Goal: Navigation & Orientation: Find specific page/section

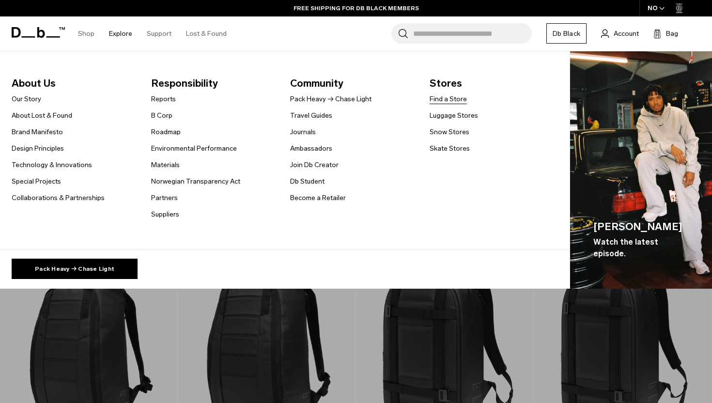
click at [453, 99] on link "Find a Store" at bounding box center [447, 99] width 37 height 10
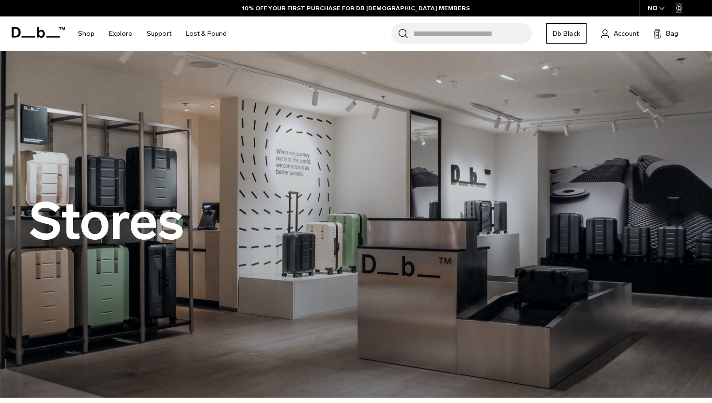
click at [280, 93] on img at bounding box center [356, 224] width 712 height 347
click at [244, 97] on img at bounding box center [356, 224] width 712 height 347
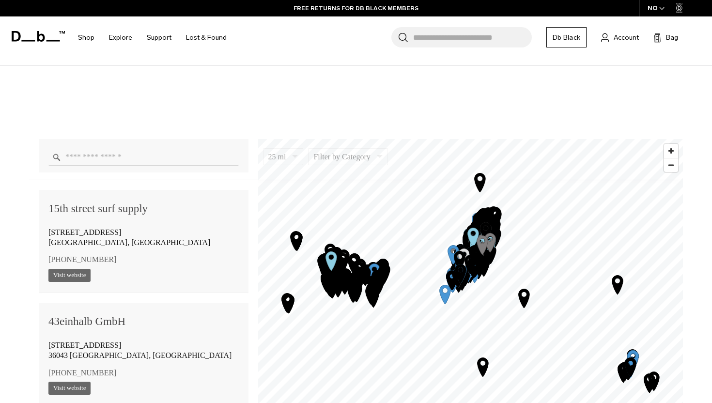
scroll to position [595, 0]
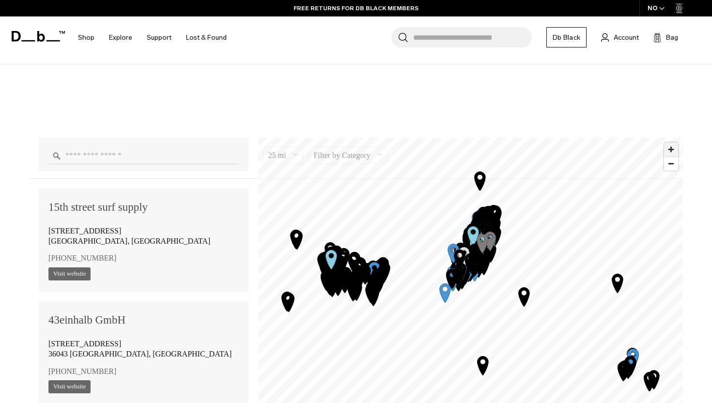
click at [673, 149] on span "Zoom in" at bounding box center [671, 149] width 14 height 14
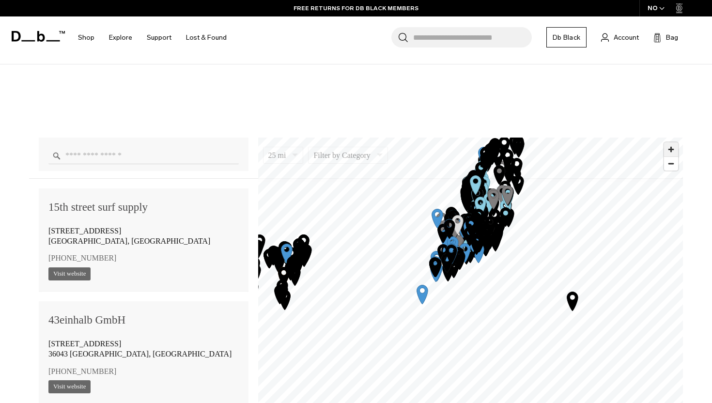
click at [673, 149] on span "Zoom in" at bounding box center [671, 149] width 14 height 14
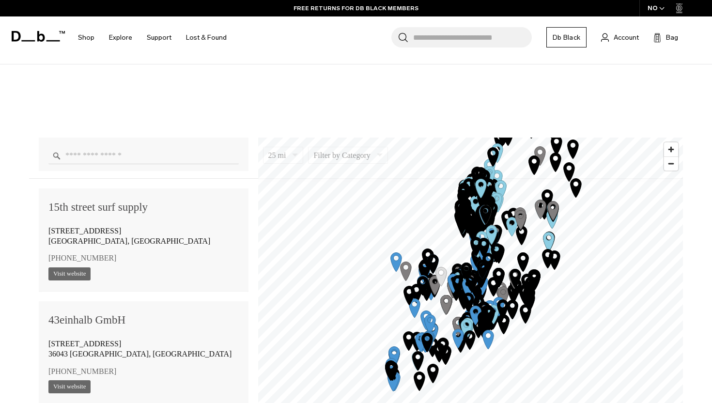
drag, startPoint x: 514, startPoint y: 152, endPoint x: 512, endPoint y: 286, distance: 133.6
click at [513, 286] on icon "Map marker" at bounding box center [514, 278] width 11 height 19
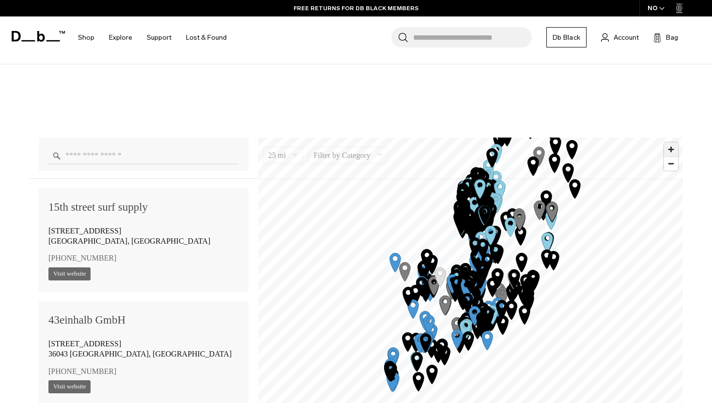
click at [668, 150] on span "Zoom in" at bounding box center [671, 149] width 14 height 14
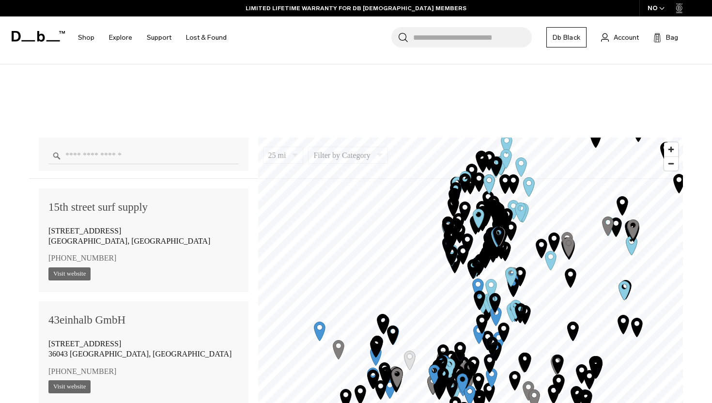
drag, startPoint x: 571, startPoint y: 179, endPoint x: 571, endPoint y: 276, distance: 97.8
click at [571, 276] on icon "Map marker" at bounding box center [570, 277] width 11 height 19
click at [671, 150] on span "Zoom in" at bounding box center [671, 149] width 14 height 14
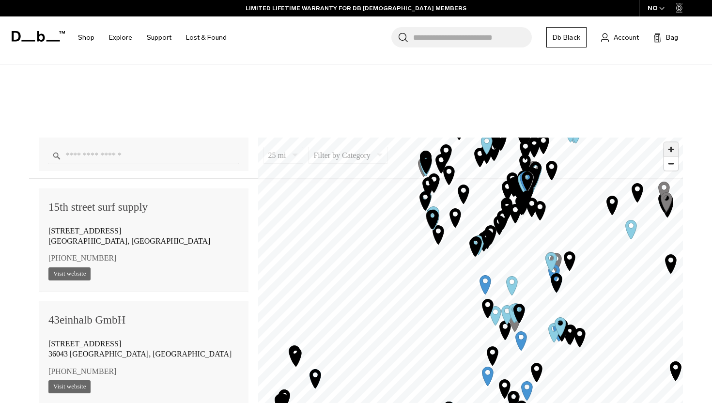
click at [673, 151] on span "Zoom in" at bounding box center [671, 149] width 14 height 14
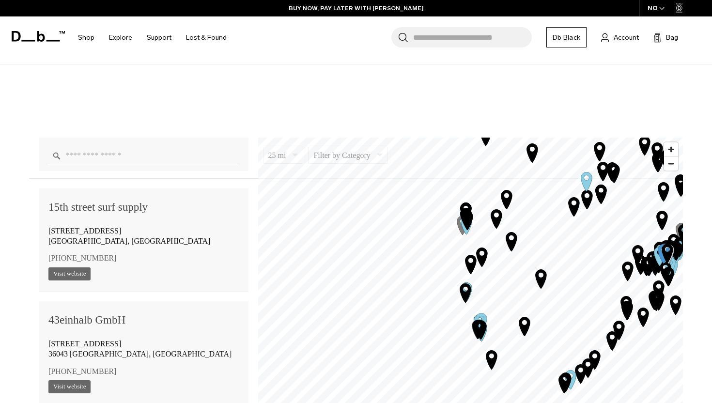
drag, startPoint x: 490, startPoint y: 226, endPoint x: 535, endPoint y: 283, distance: 72.4
click at [535, 283] on icon "Map marker" at bounding box center [541, 278] width 24 height 24
click at [670, 148] on span "Zoom in" at bounding box center [671, 149] width 14 height 14
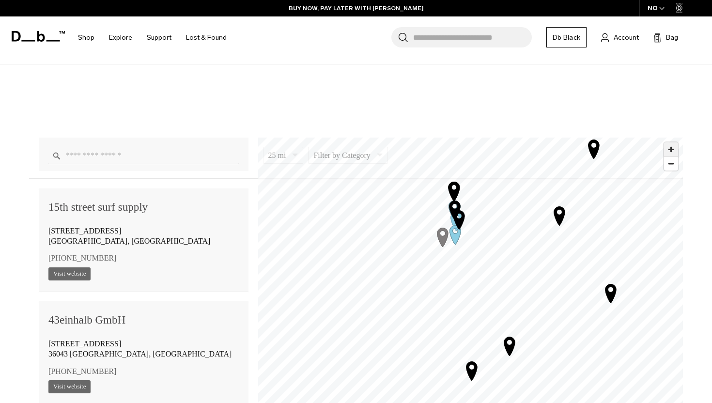
click at [669, 145] on span "Zoom in" at bounding box center [671, 149] width 14 height 14
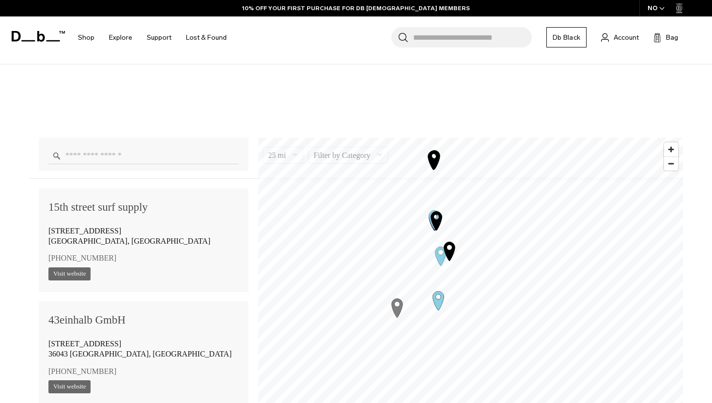
click at [438, 300] on icon "Map marker" at bounding box center [437, 300] width 11 height 19
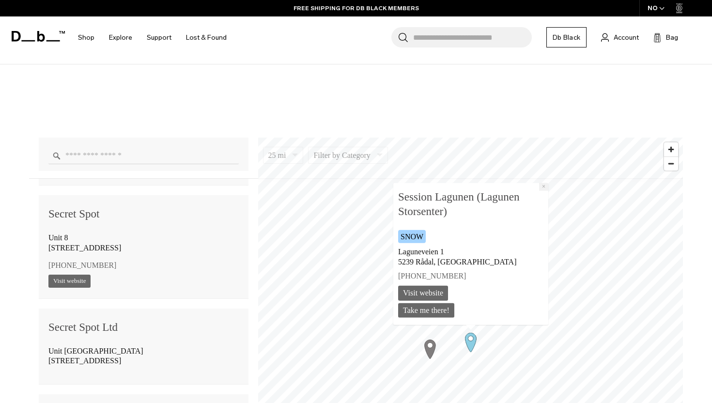
click at [546, 184] on button "×" at bounding box center [542, 187] width 9 height 8
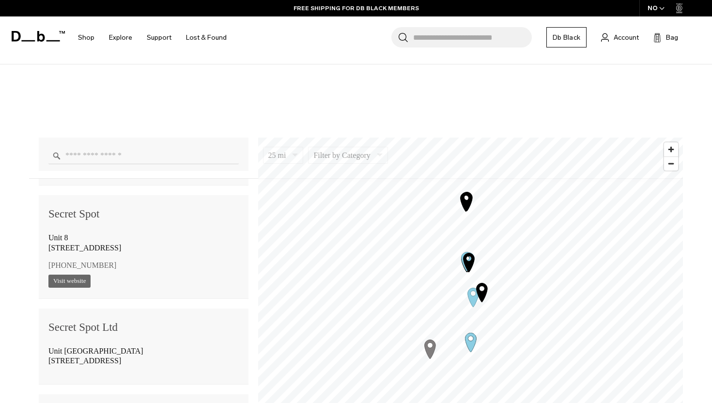
click at [468, 263] on icon "Map marker" at bounding box center [468, 262] width 11 height 19
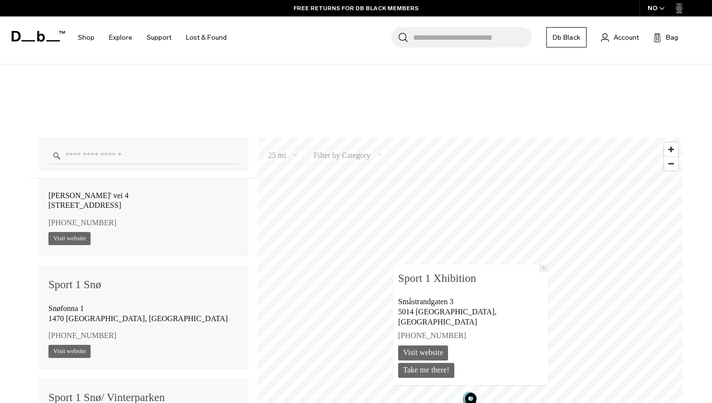
click at [538, 272] on button "×" at bounding box center [542, 268] width 9 height 8
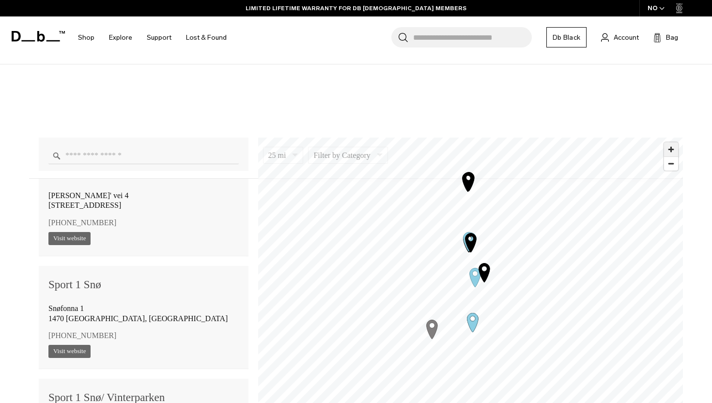
click at [671, 145] on span "Zoom in" at bounding box center [671, 149] width 14 height 14
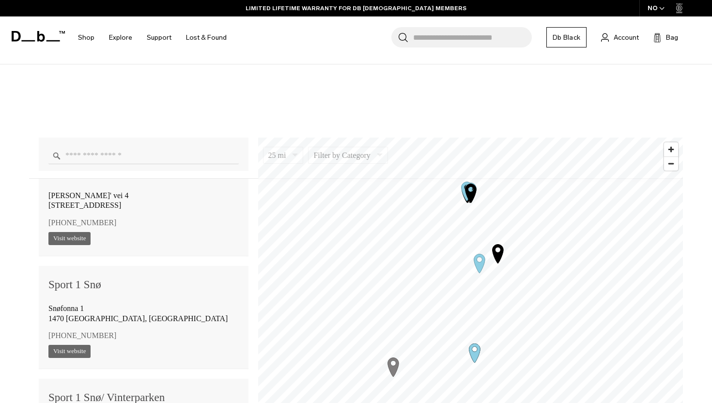
click at [498, 252] on icon "Map marker" at bounding box center [497, 253] width 11 height 19
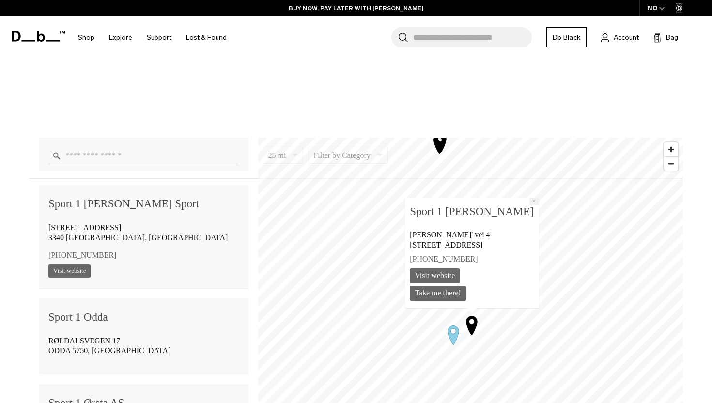
click at [529, 201] on button "×" at bounding box center [533, 202] width 9 height 8
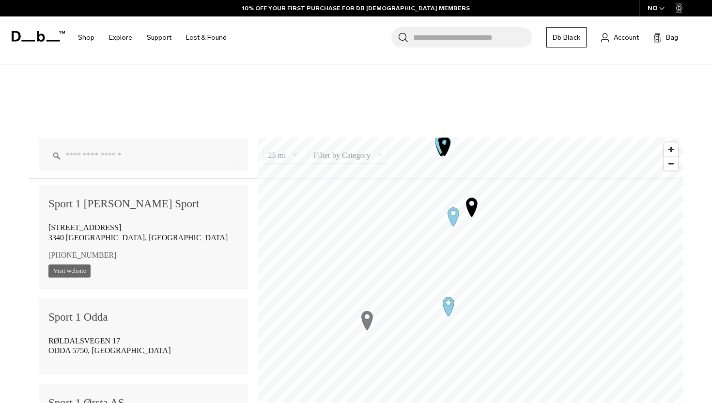
click at [454, 216] on icon "Map marker" at bounding box center [452, 216] width 11 height 19
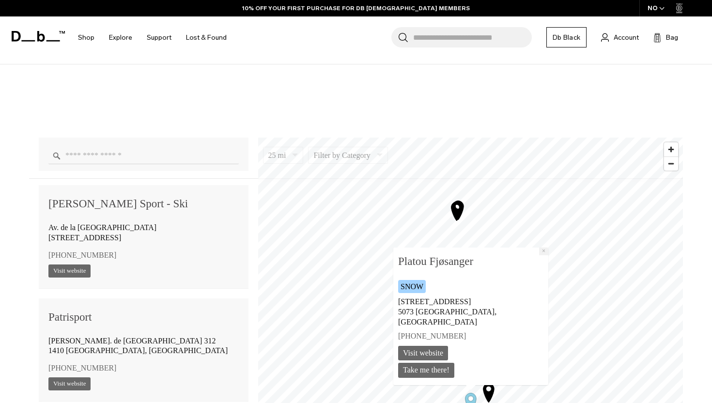
click at [538, 255] on button "×" at bounding box center [542, 251] width 9 height 8
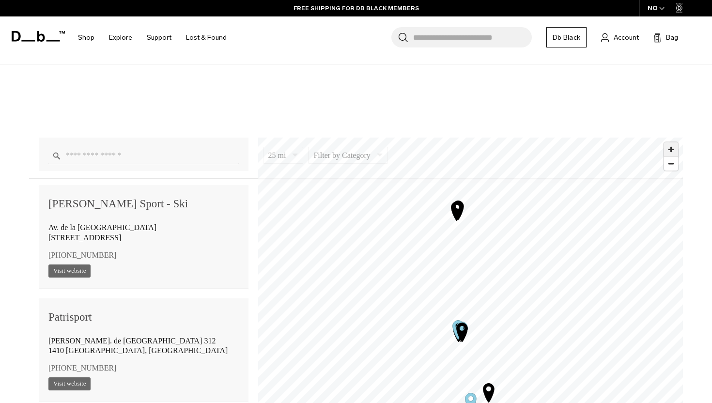
click at [669, 152] on span "Zoom in" at bounding box center [671, 149] width 14 height 14
click at [672, 149] on span "Zoom in" at bounding box center [671, 149] width 14 height 14
click at [676, 150] on span "Zoom in" at bounding box center [671, 149] width 14 height 14
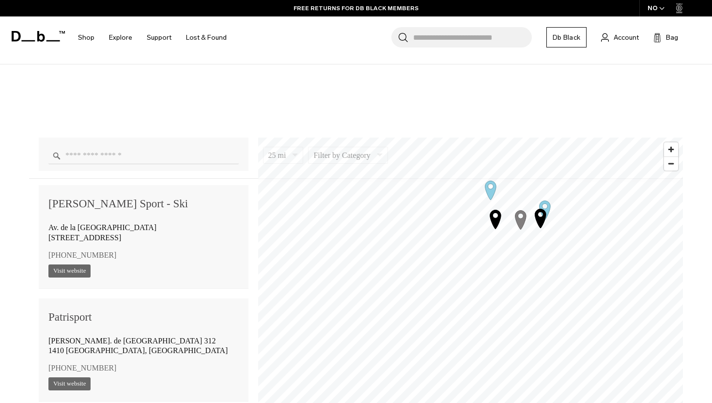
click at [499, 219] on icon "Map marker" at bounding box center [494, 219] width 11 height 19
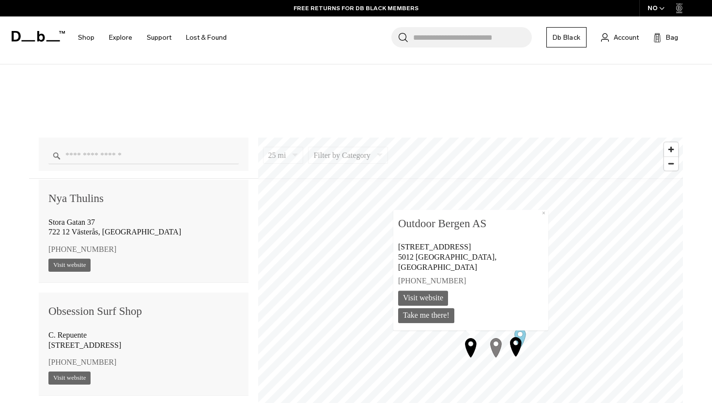
click at [496, 341] on icon "Map marker" at bounding box center [496, 347] width 24 height 24
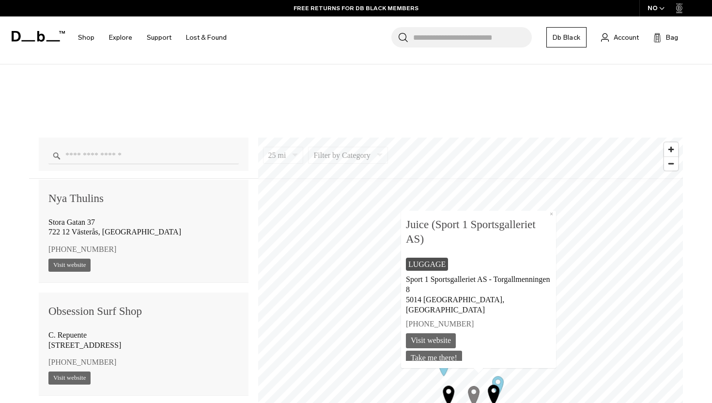
scroll to position [42240, 0]
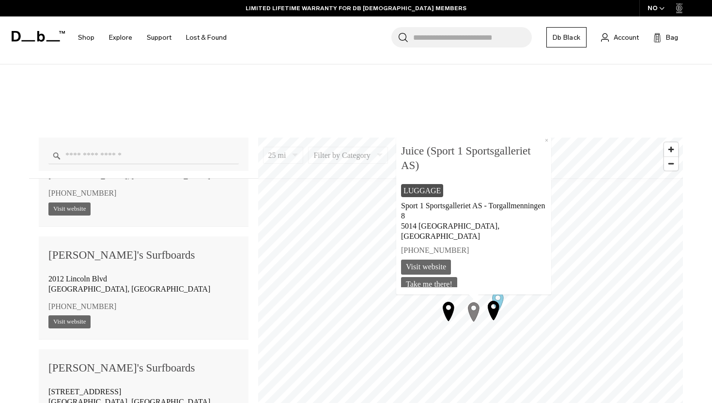
click at [494, 312] on icon "Map marker" at bounding box center [493, 310] width 11 height 19
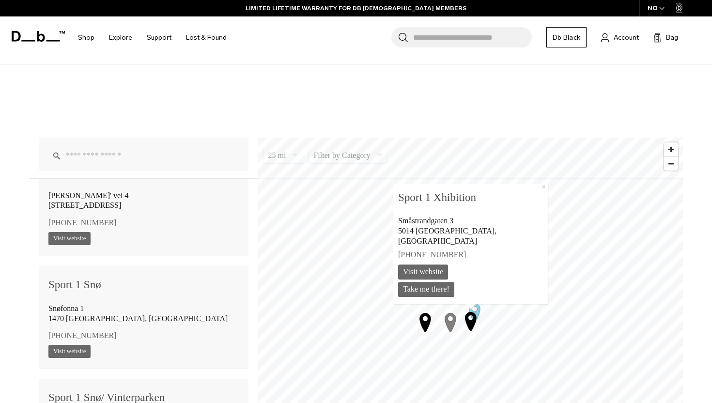
click at [422, 290] on icon "Map marker" at bounding box center [420, 292] width 24 height 24
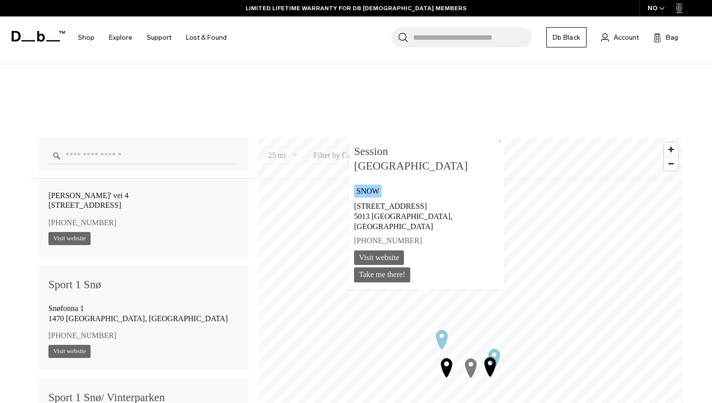
scroll to position [63206, 0]
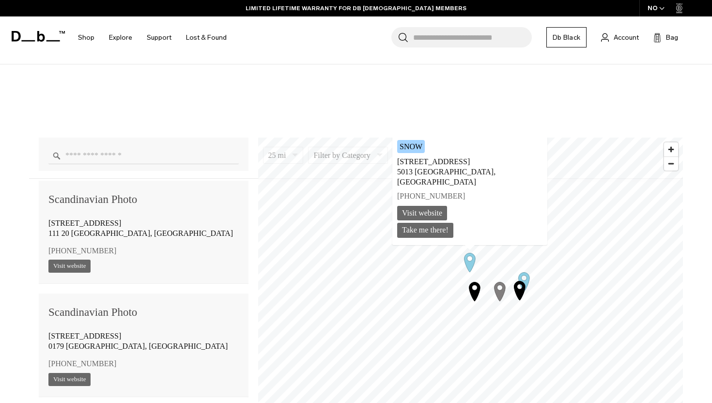
click at [527, 280] on icon "Map marker" at bounding box center [519, 290] width 24 height 24
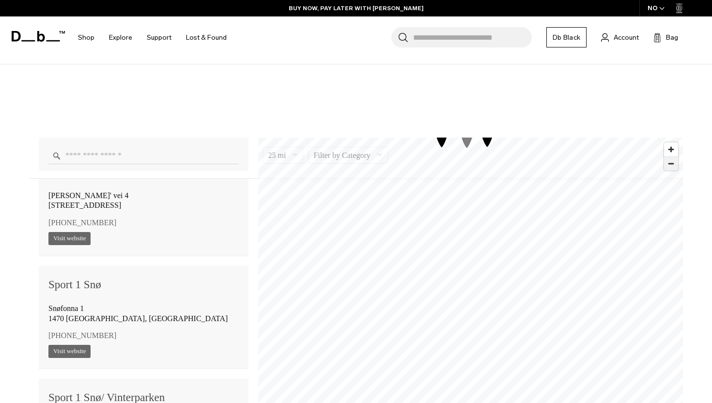
click at [673, 165] on span "Zoom out" at bounding box center [671, 164] width 14 height 14
click at [495, 117] on div "25 mi 5 10 25 50 100 Filter by Category Photo Skate Snow Luggage Surf 15th stre…" at bounding box center [356, 297] width 712 height 467
click at [457, 342] on icon "Map marker" at bounding box center [454, 348] width 11 height 19
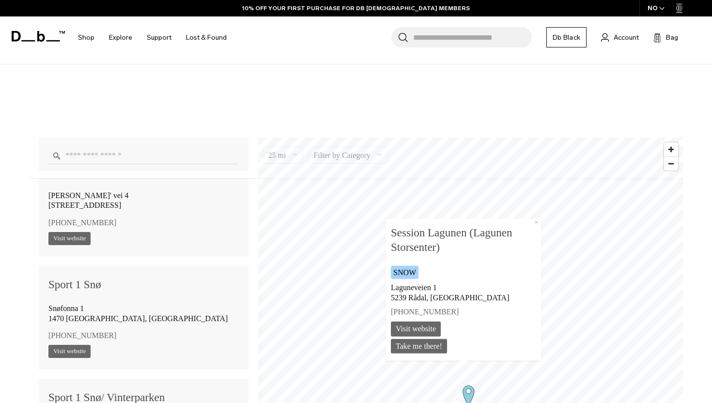
scroll to position [63771, 0]
